Goal: Information Seeking & Learning: Learn about a topic

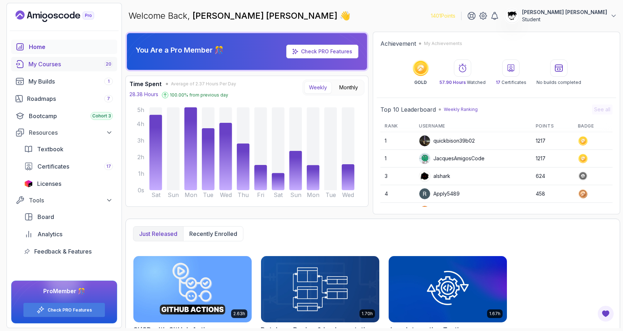
click at [66, 69] on link "My Courses 20" at bounding box center [64, 64] width 106 height 14
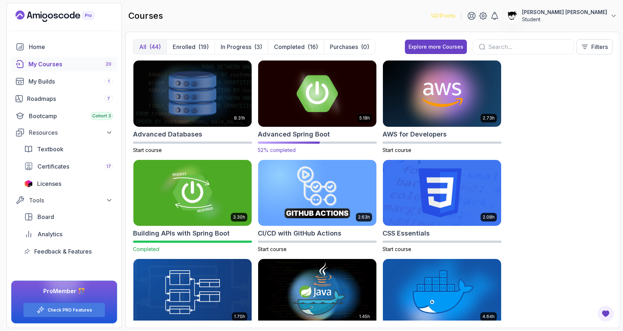
click at [287, 99] on img at bounding box center [317, 94] width 124 height 70
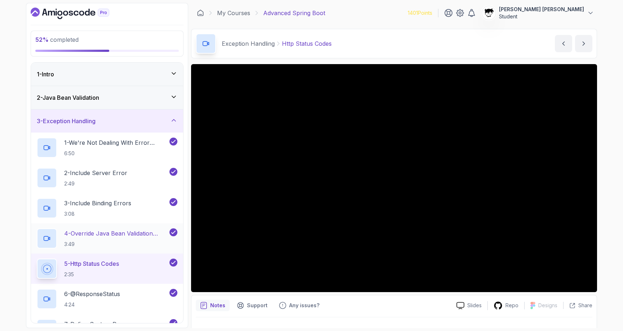
scroll to position [330, 0]
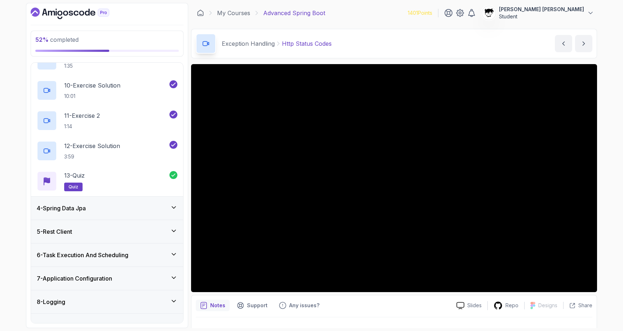
click at [107, 208] on div "4 - Spring Data Jpa" at bounding box center [107, 208] width 141 height 9
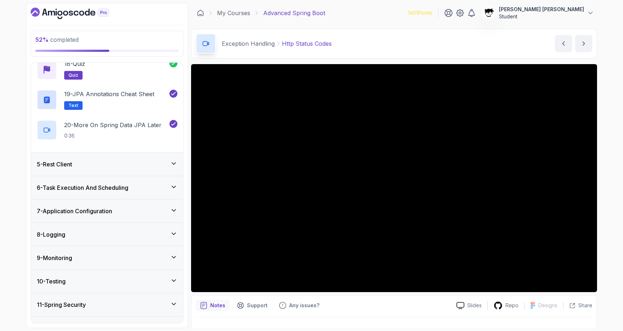
click at [90, 163] on div "5 - Rest Client" at bounding box center [107, 164] width 141 height 9
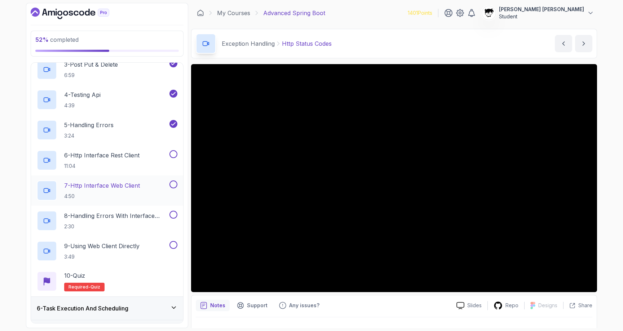
scroll to position [203, 0]
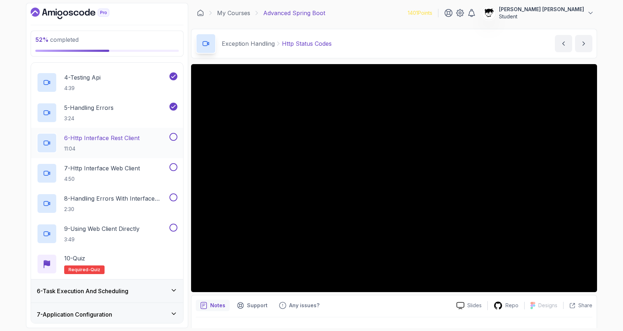
click at [90, 149] on p "11:04" at bounding box center [101, 148] width 75 height 7
